Goal: Entertainment & Leisure: Consume media (video, audio)

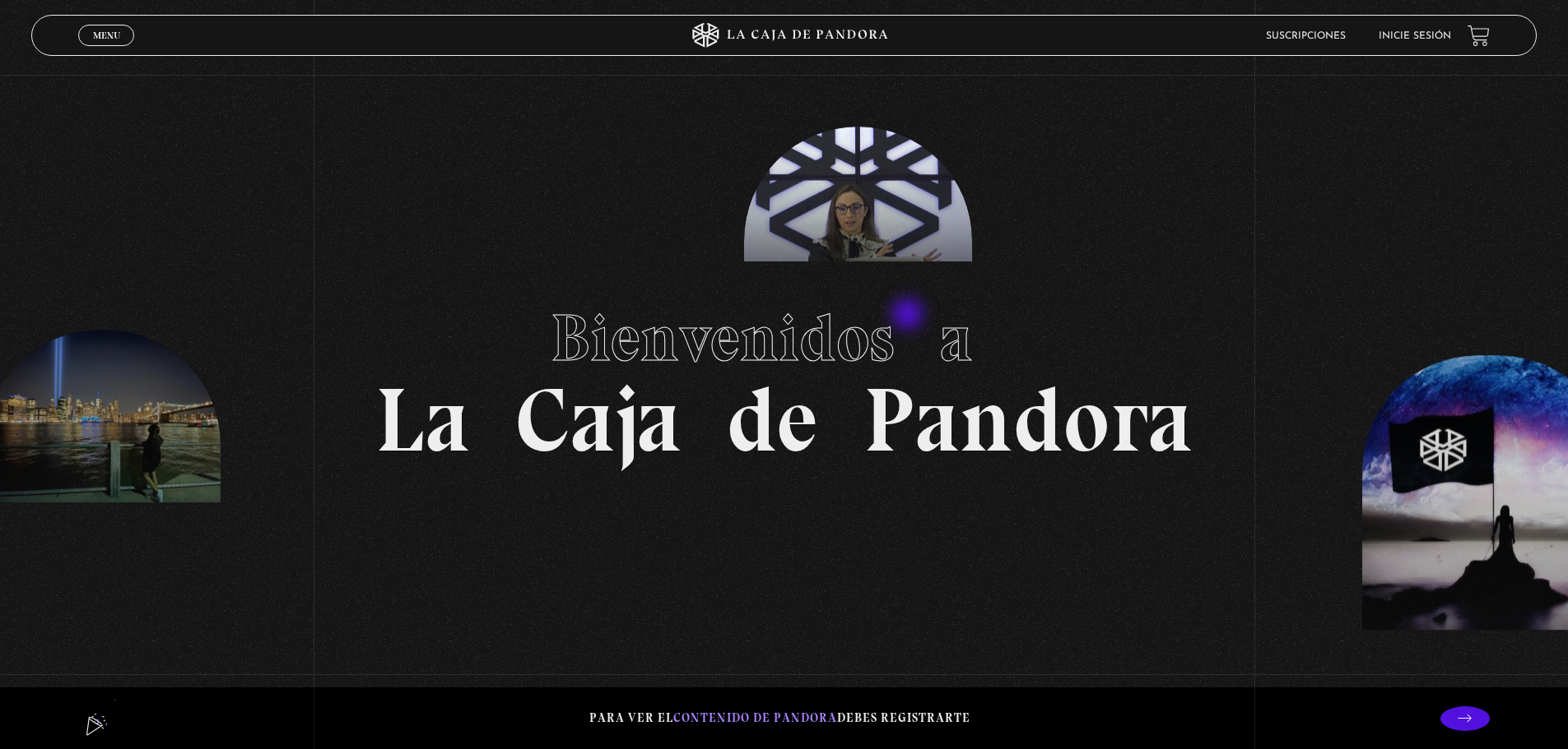
click at [909, 316] on span "Bienvenidos a" at bounding box center [784, 338] width 468 height 79
click at [1423, 33] on link "Inicie sesión" at bounding box center [1414, 36] width 72 height 10
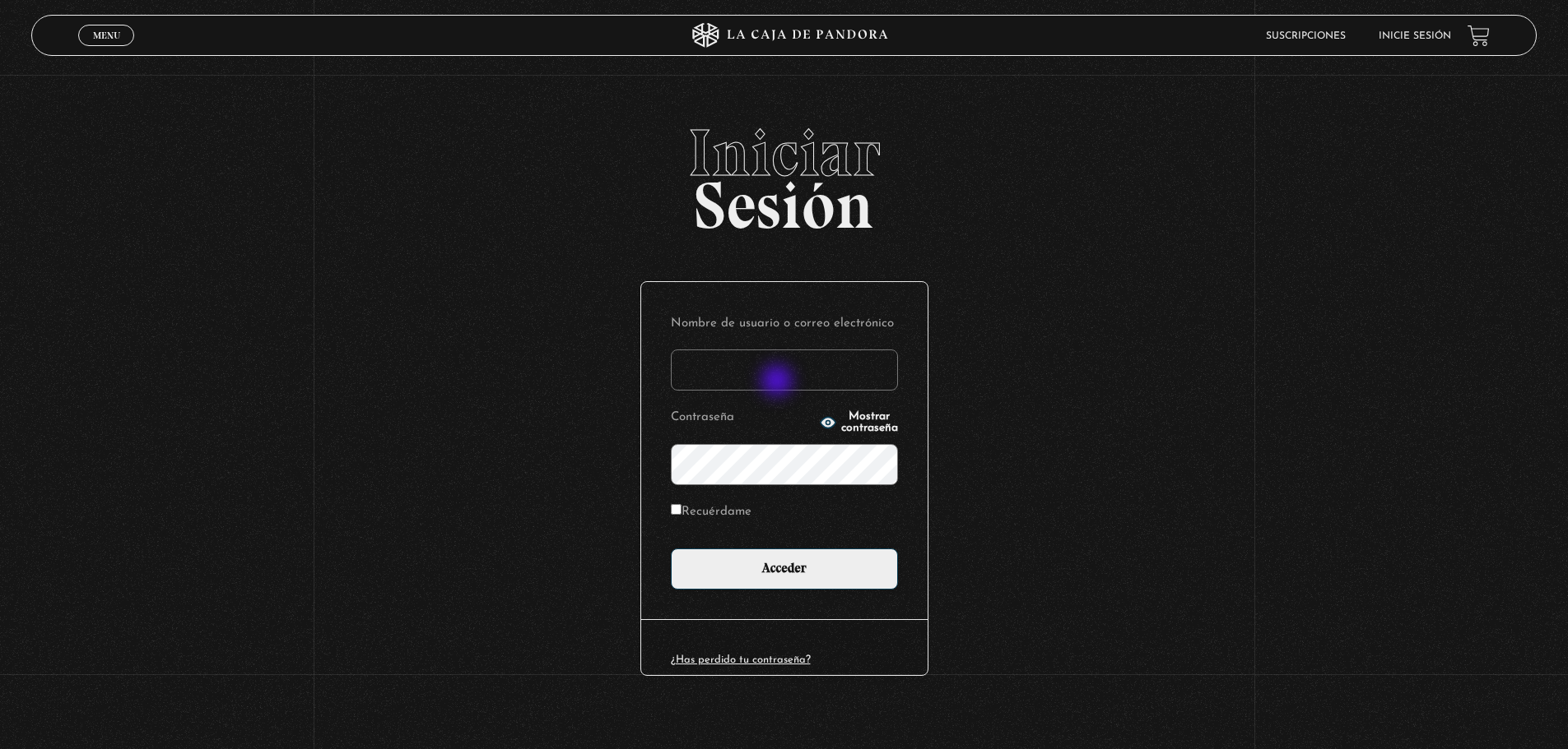
click at [778, 382] on input "Nombre de usuario o correo electrónico" at bounding box center [784, 370] width 227 height 41
type input "[EMAIL_ADDRESS][DOMAIN_NAME]"
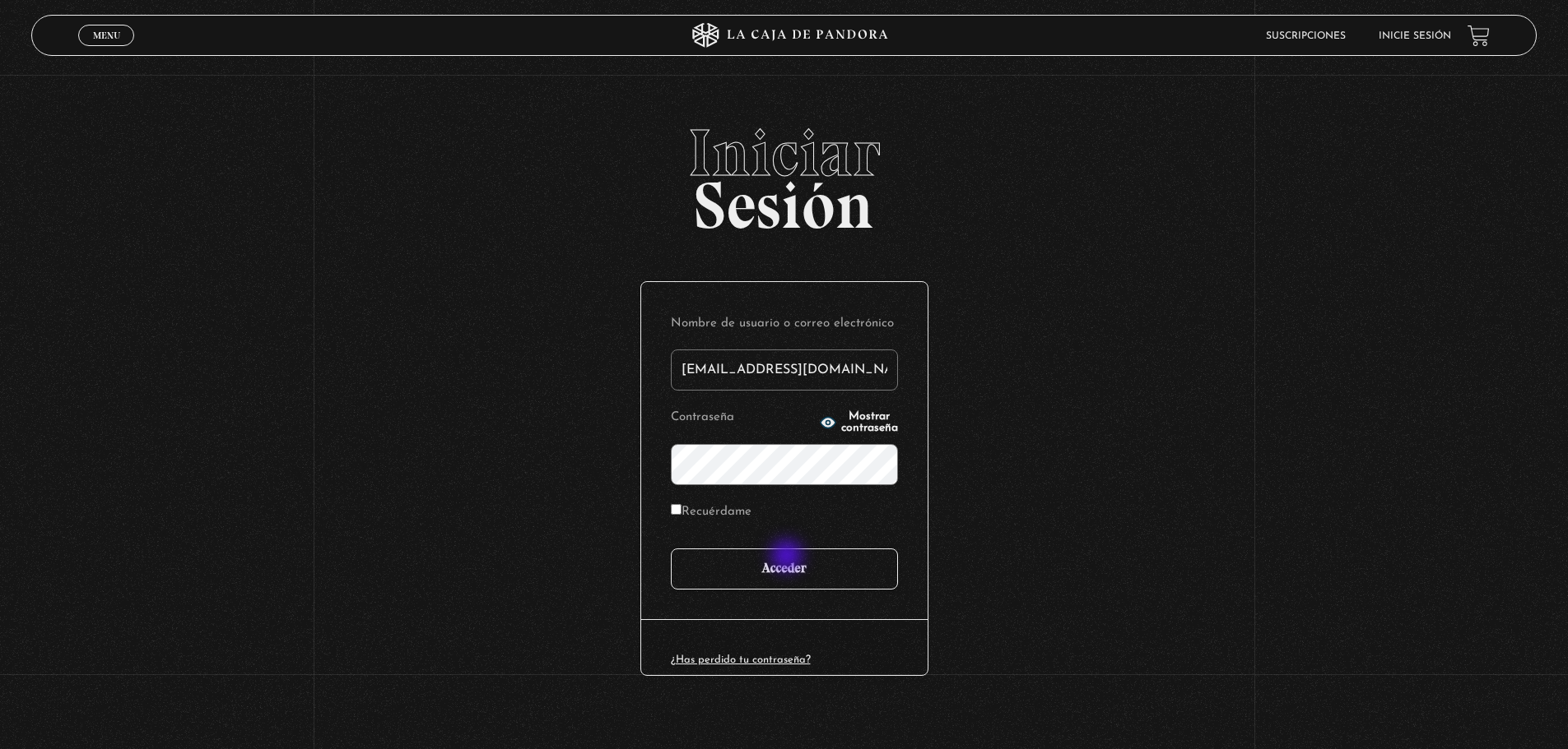
click at [793, 574] on input "Acceder" at bounding box center [784, 568] width 227 height 41
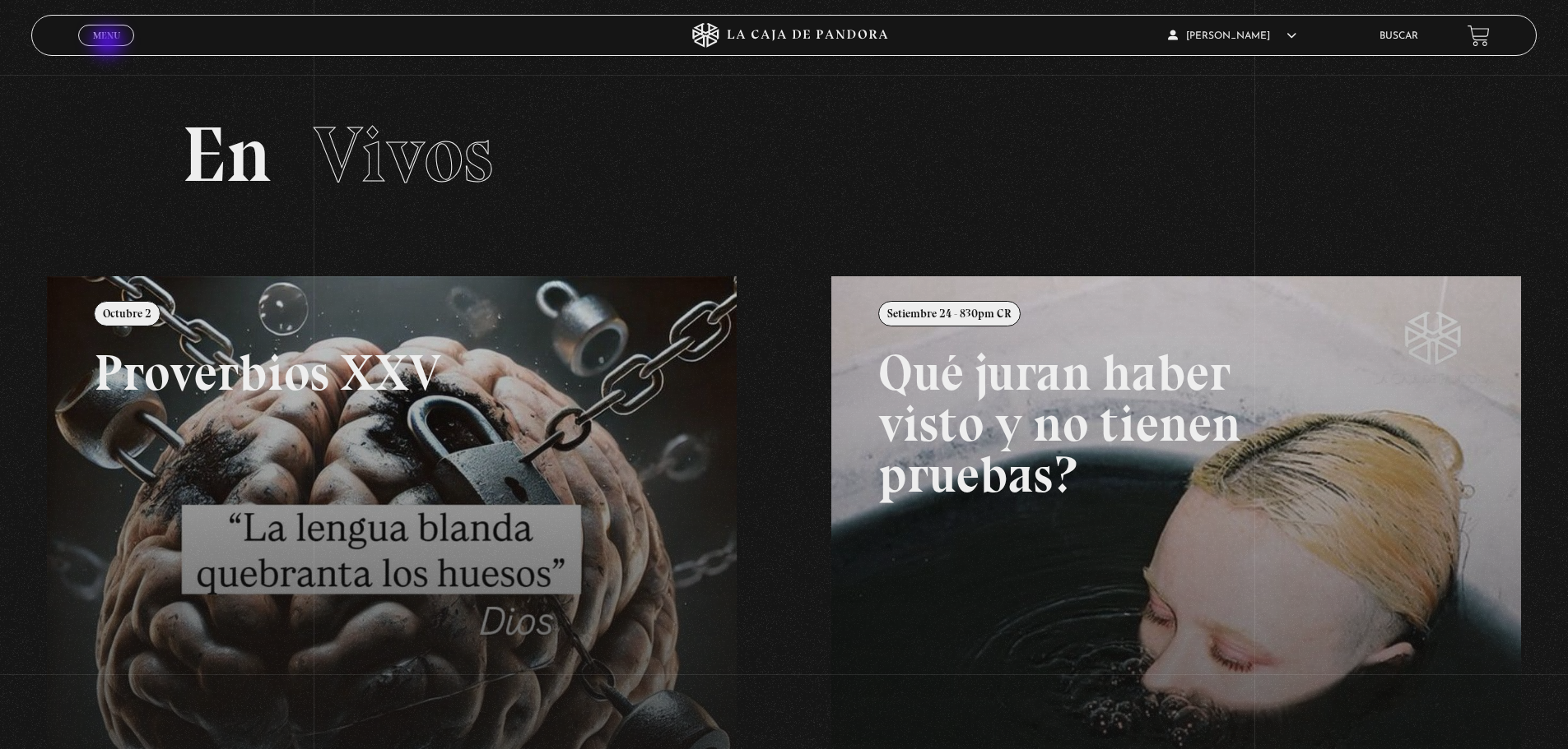
click at [110, 44] on span "Cerrar" at bounding box center [107, 50] width 38 height 12
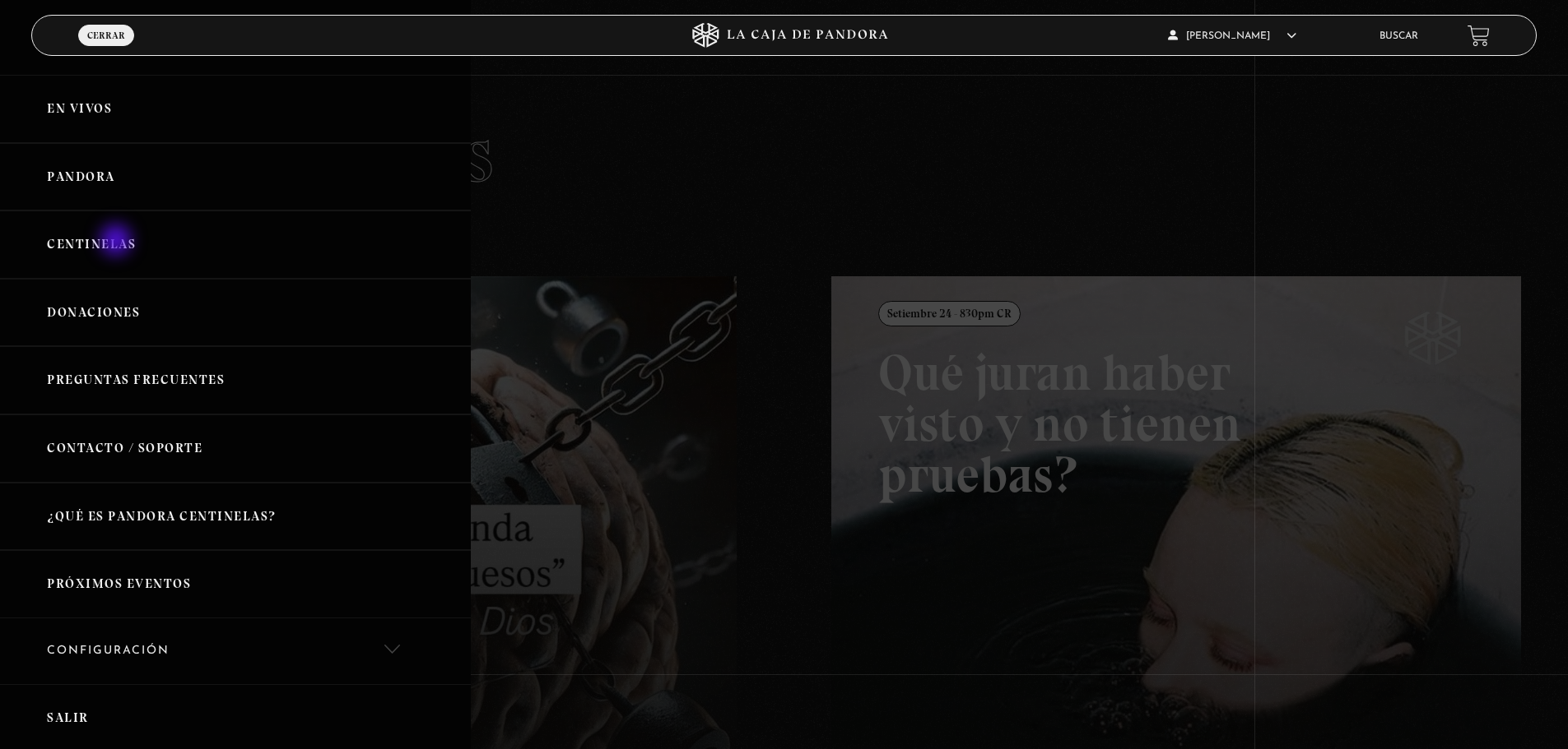
click at [117, 242] on link "Centinelas" at bounding box center [235, 244] width 471 height 68
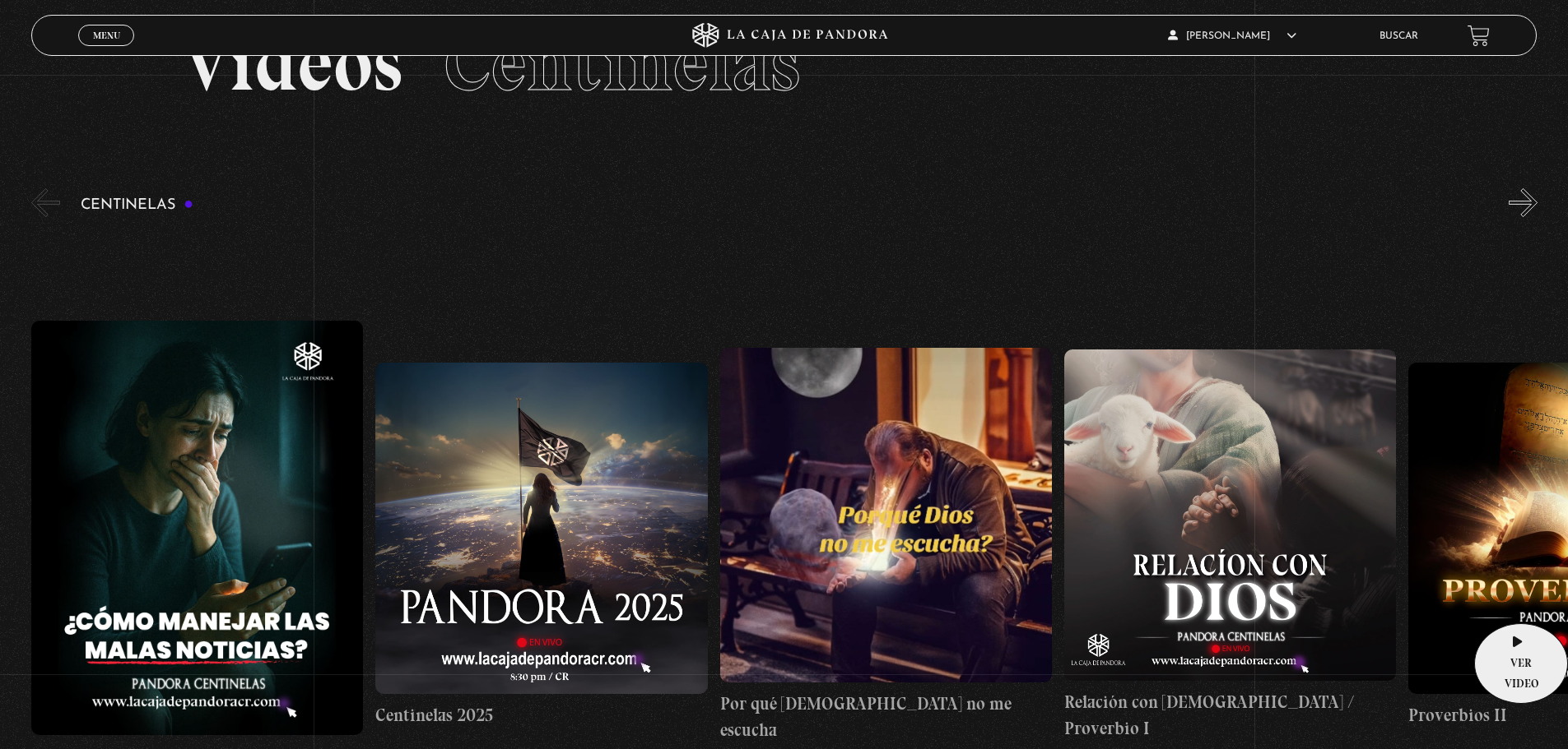
scroll to position [164, 0]
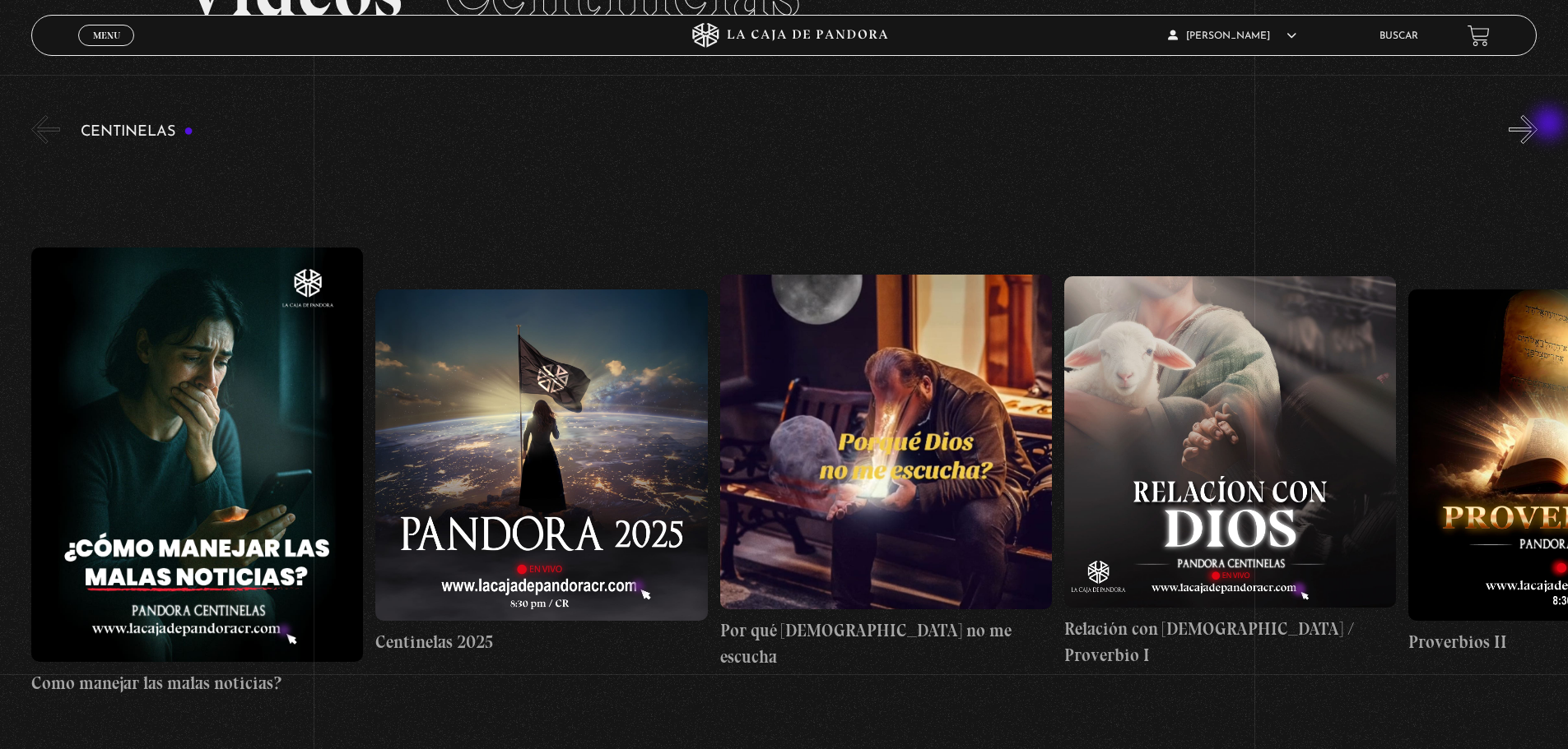
click at [1551, 125] on div "Centinelas" at bounding box center [799, 449] width 1536 height 676
click at [1535, 125] on button "»" at bounding box center [1523, 130] width 29 height 29
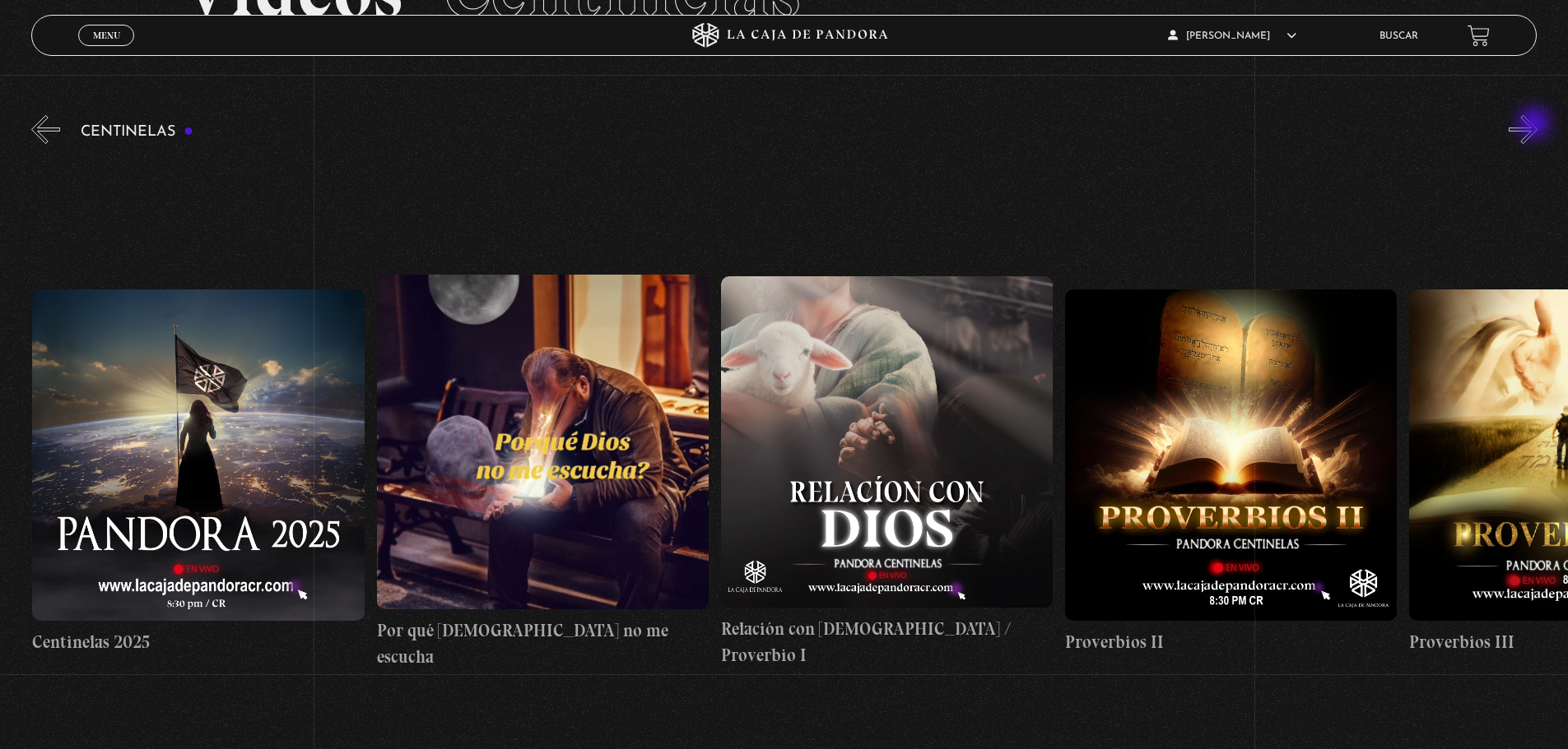
click at [1535, 125] on button "»" at bounding box center [1523, 130] width 29 height 29
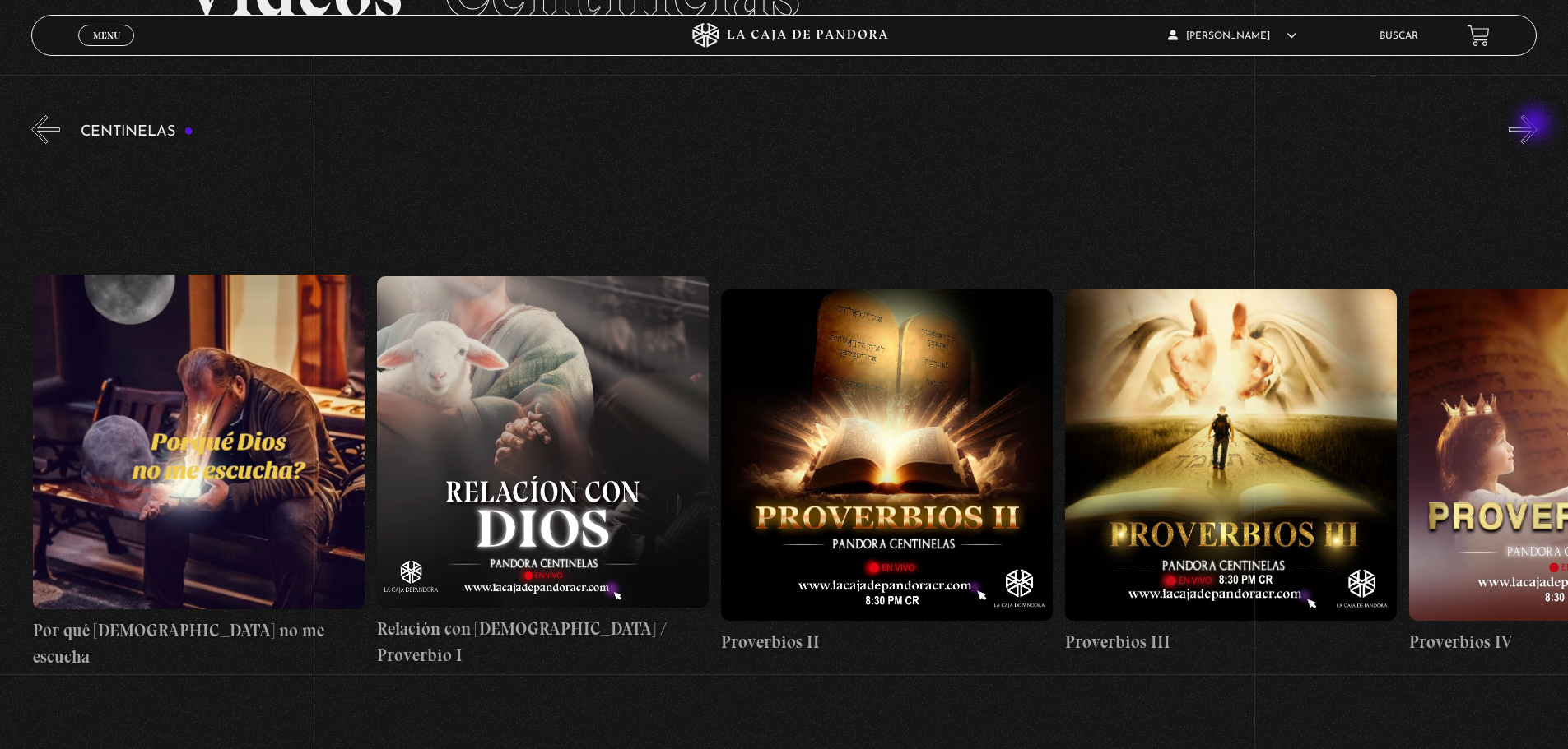
click at [1535, 125] on button "»" at bounding box center [1523, 130] width 29 height 29
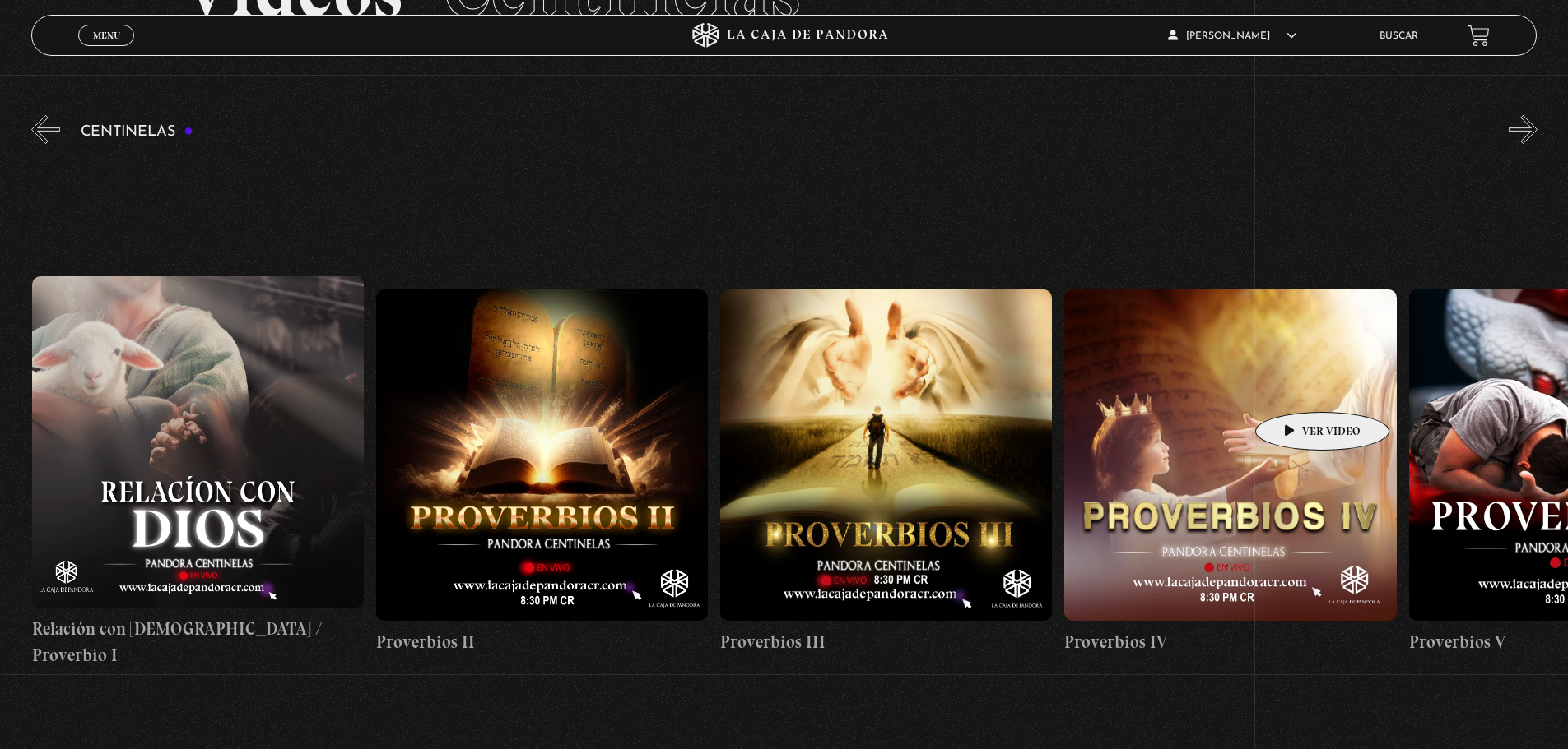
click at [1272, 410] on figure at bounding box center [1229, 454] width 331 height 331
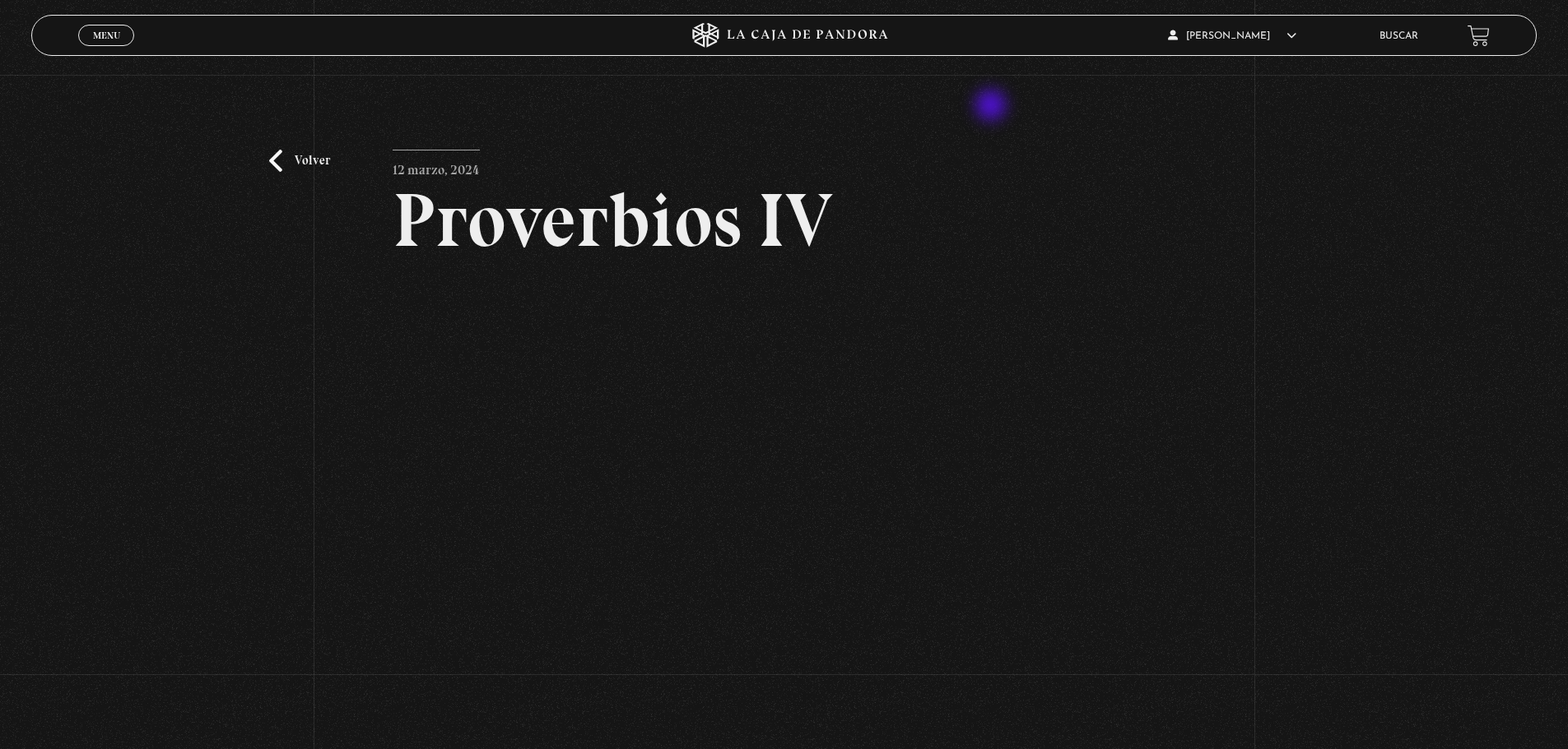
click at [992, 107] on div "Volver 12 marzo, 2024 Proverbios IV WhatsApp Twitter Messenger Email" at bounding box center [784, 437] width 1568 height 724
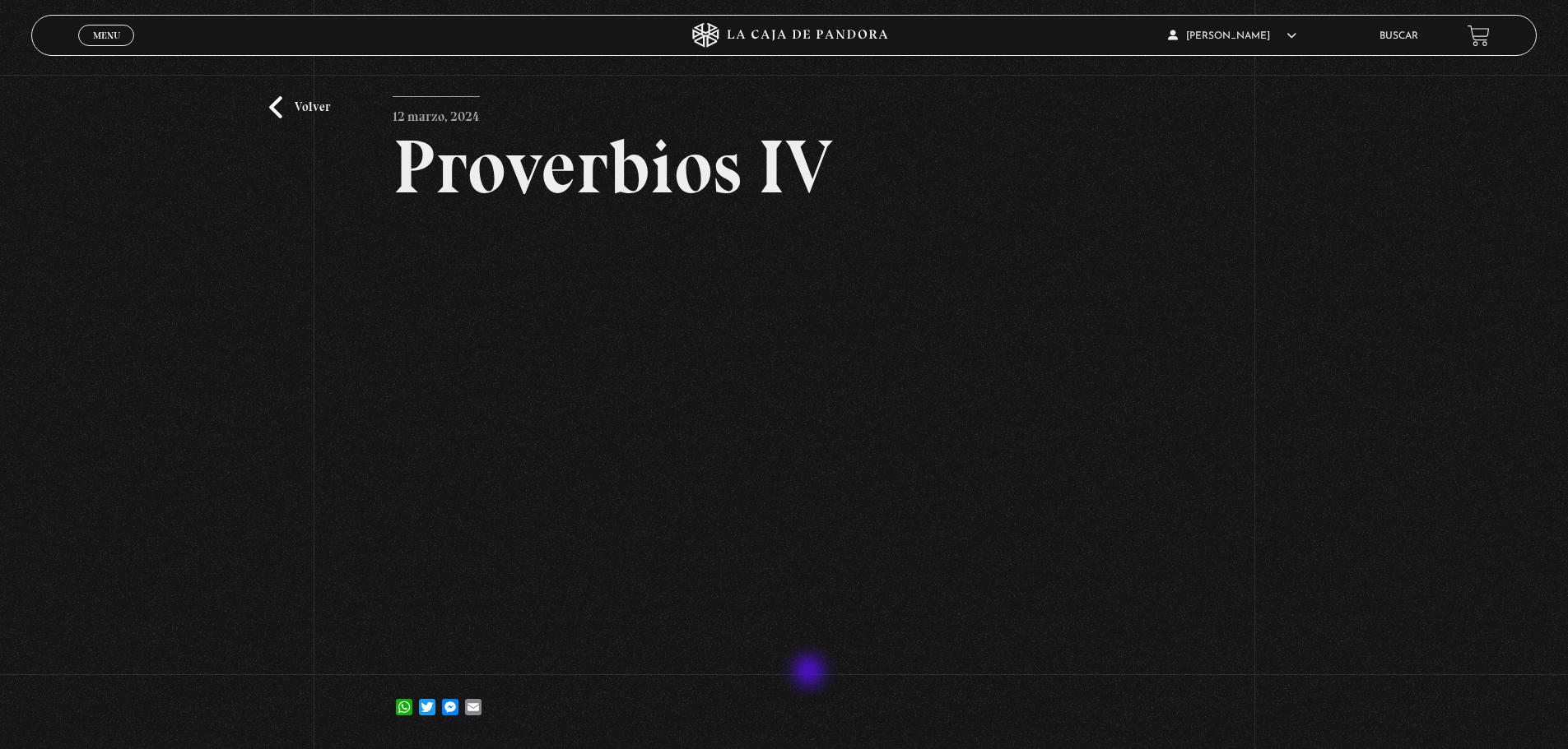
scroll to position [164, 0]
